Goal: Information Seeking & Learning: Learn about a topic

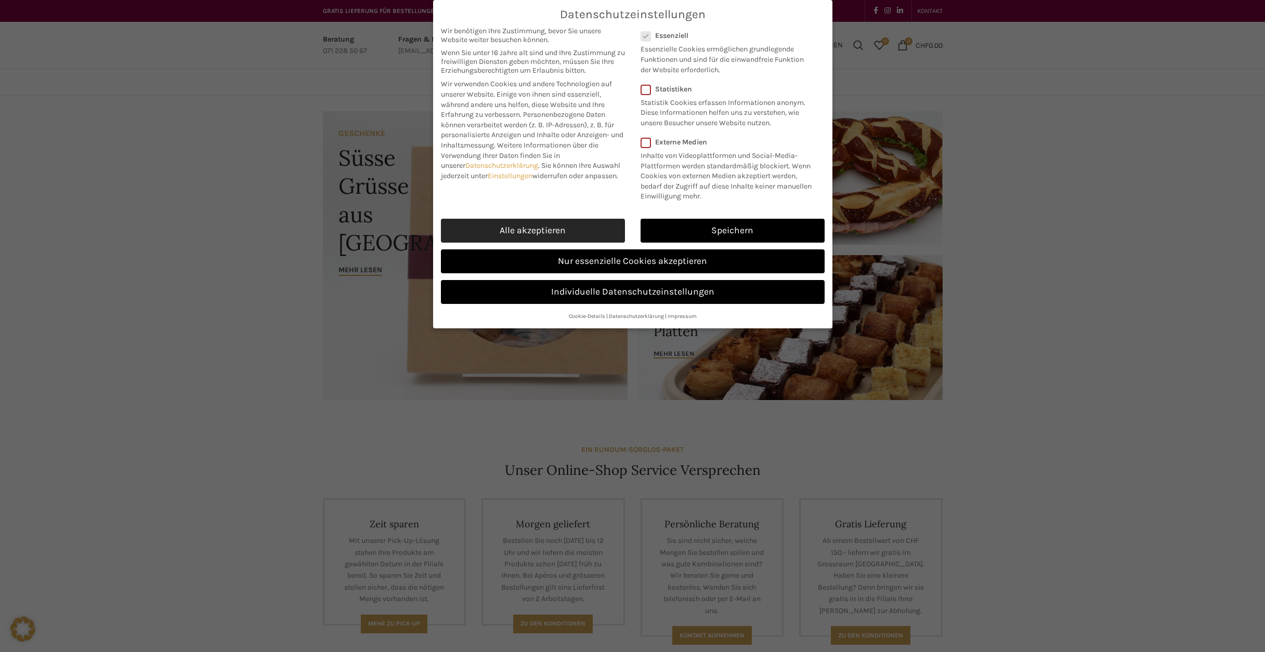
click at [545, 229] on link "Alle akzeptieren" at bounding box center [533, 231] width 184 height 24
checkbox input "true"
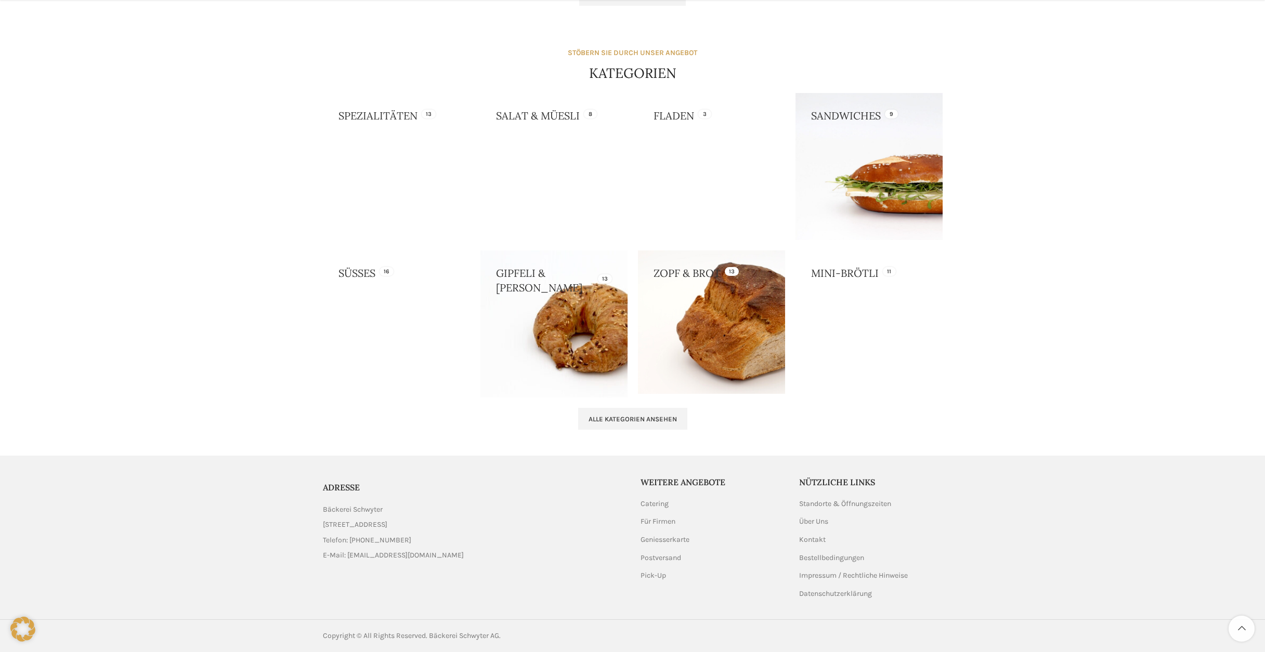
scroll to position [873, 0]
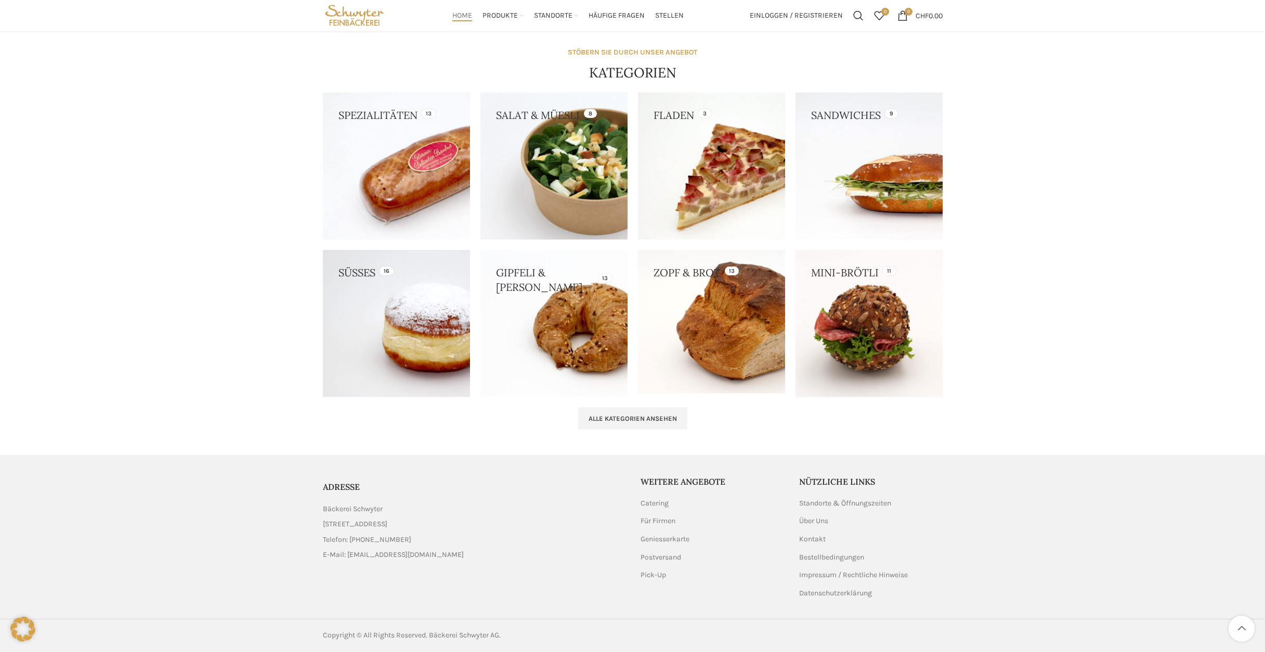
drag, startPoint x: 387, startPoint y: 507, endPoint x: 320, endPoint y: 506, distance: 66.6
click at [320, 506] on div "ADRESSE Bäckerei Schwyter [STREET_ADDRESS] Telefon: [PHONE_NUMBER] E-Mail: [EMA…" at bounding box center [474, 521] width 312 height 90
copy span "Bäckerei Schwyter"
click at [813, 522] on link "Über Uns" at bounding box center [814, 521] width 30 height 10
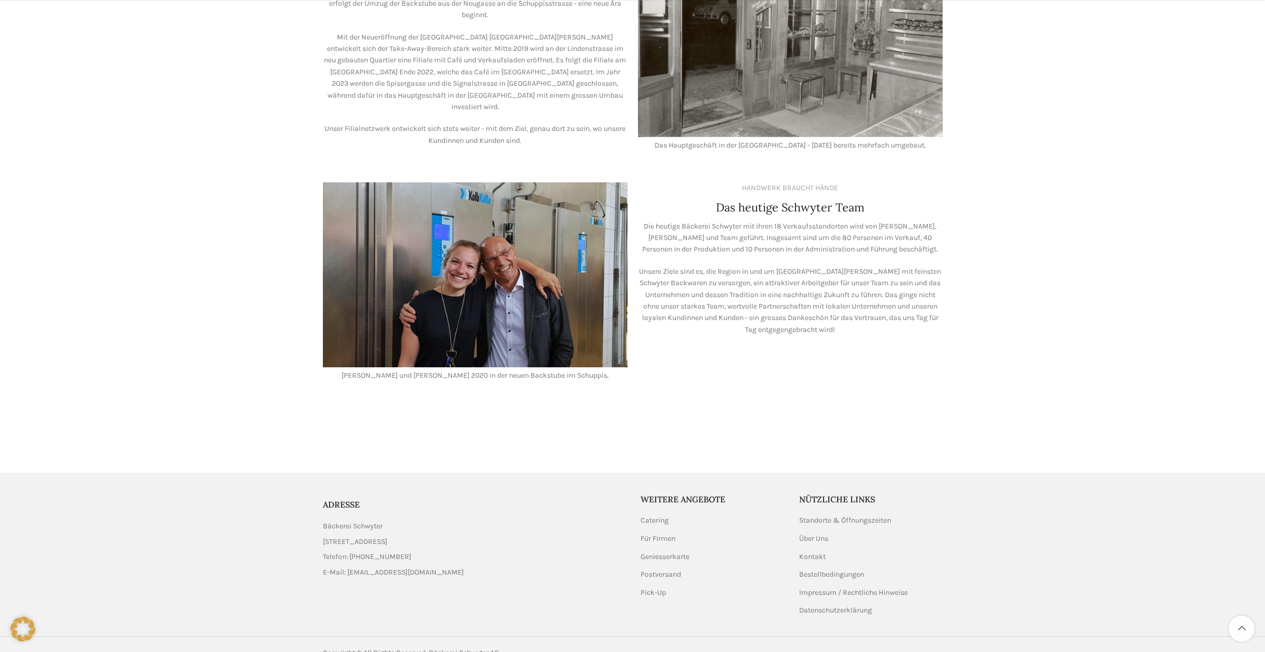
scroll to position [746, 0]
